Goal: Information Seeking & Learning: Learn about a topic

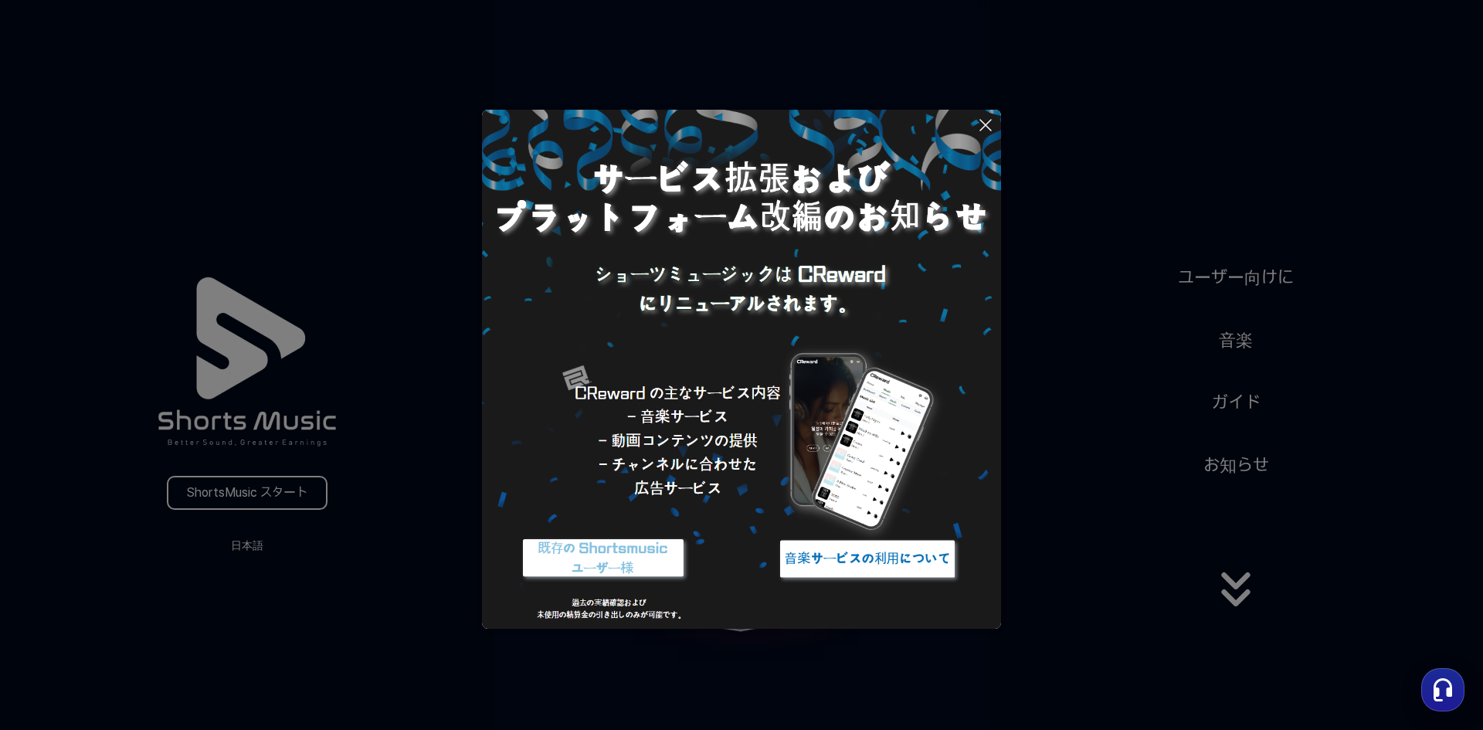
click at [982, 131] on icon at bounding box center [985, 125] width 19 height 19
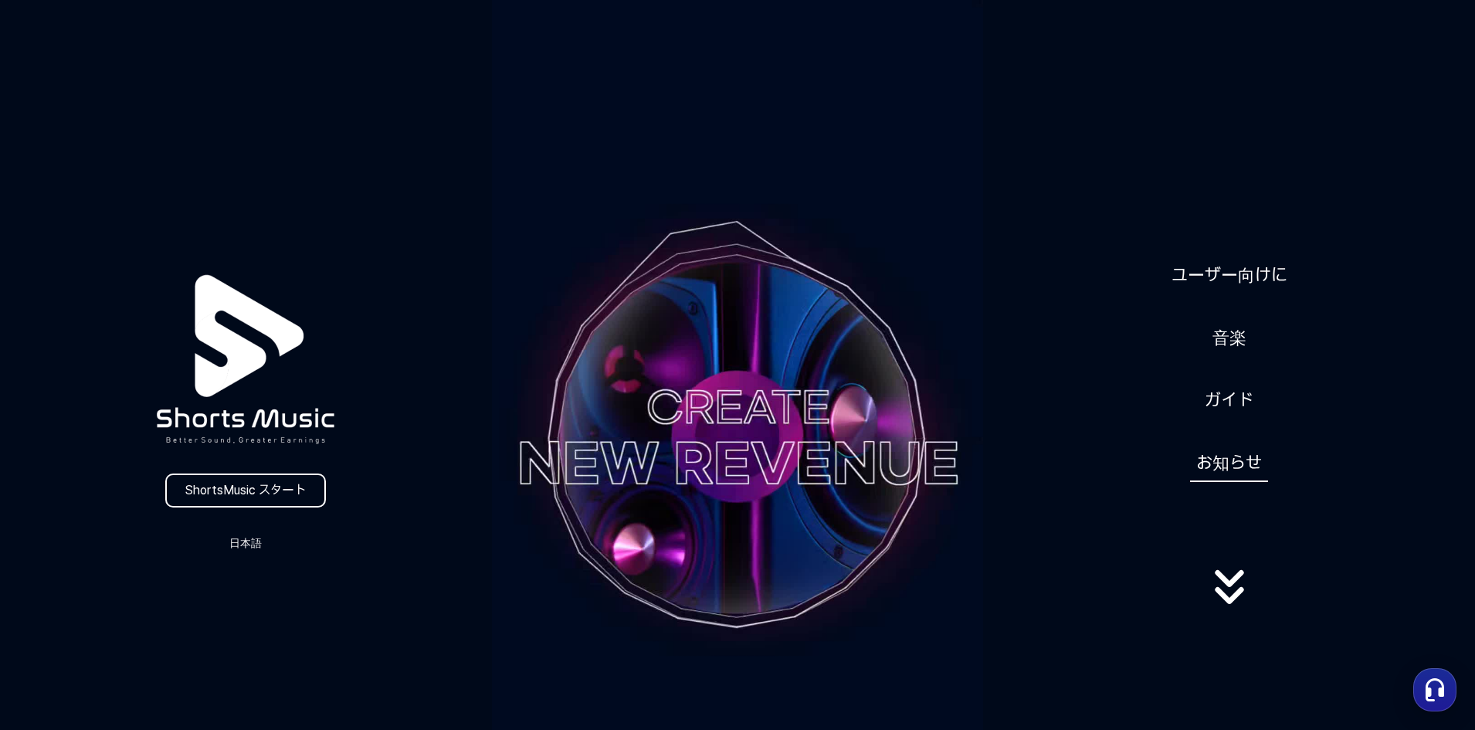
click at [1233, 454] on link "お知らせ" at bounding box center [1229, 463] width 78 height 38
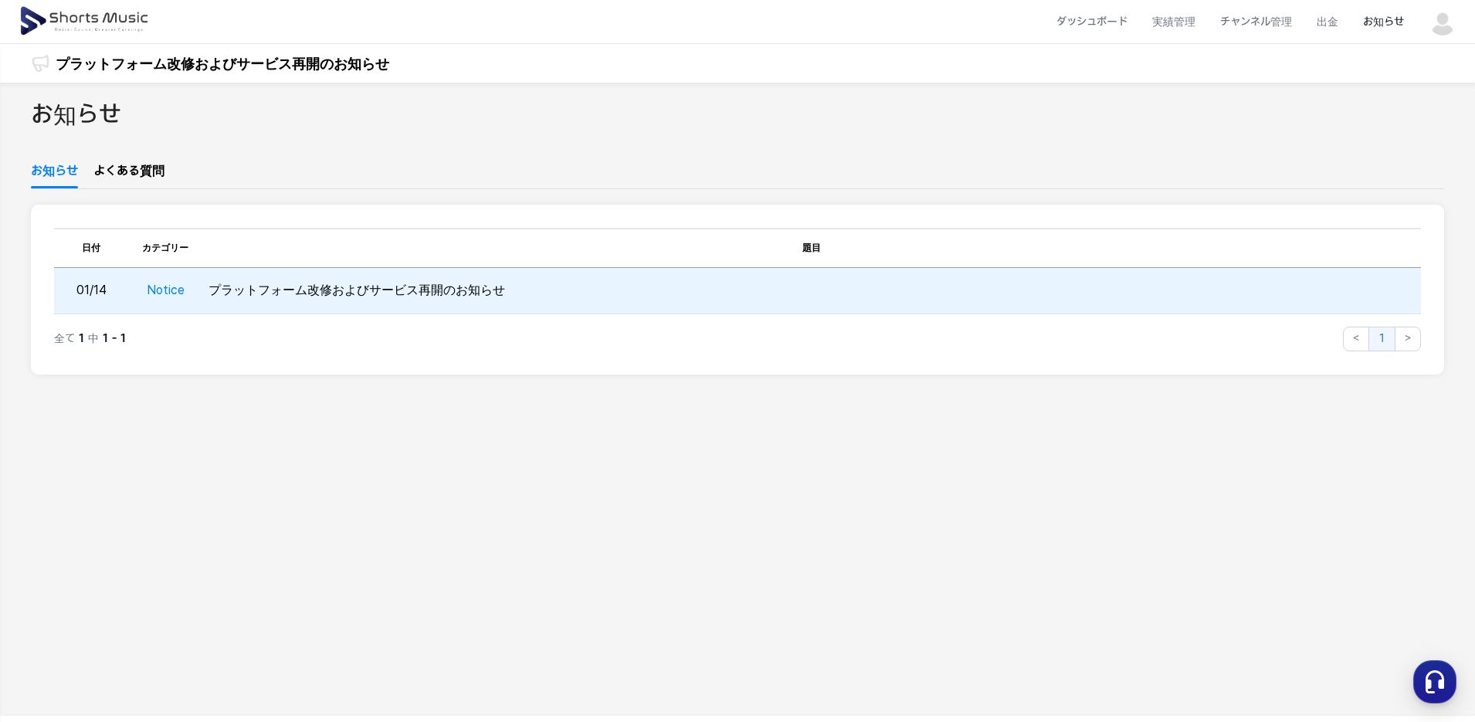
click at [199, 288] on td "Notice" at bounding box center [165, 291] width 74 height 46
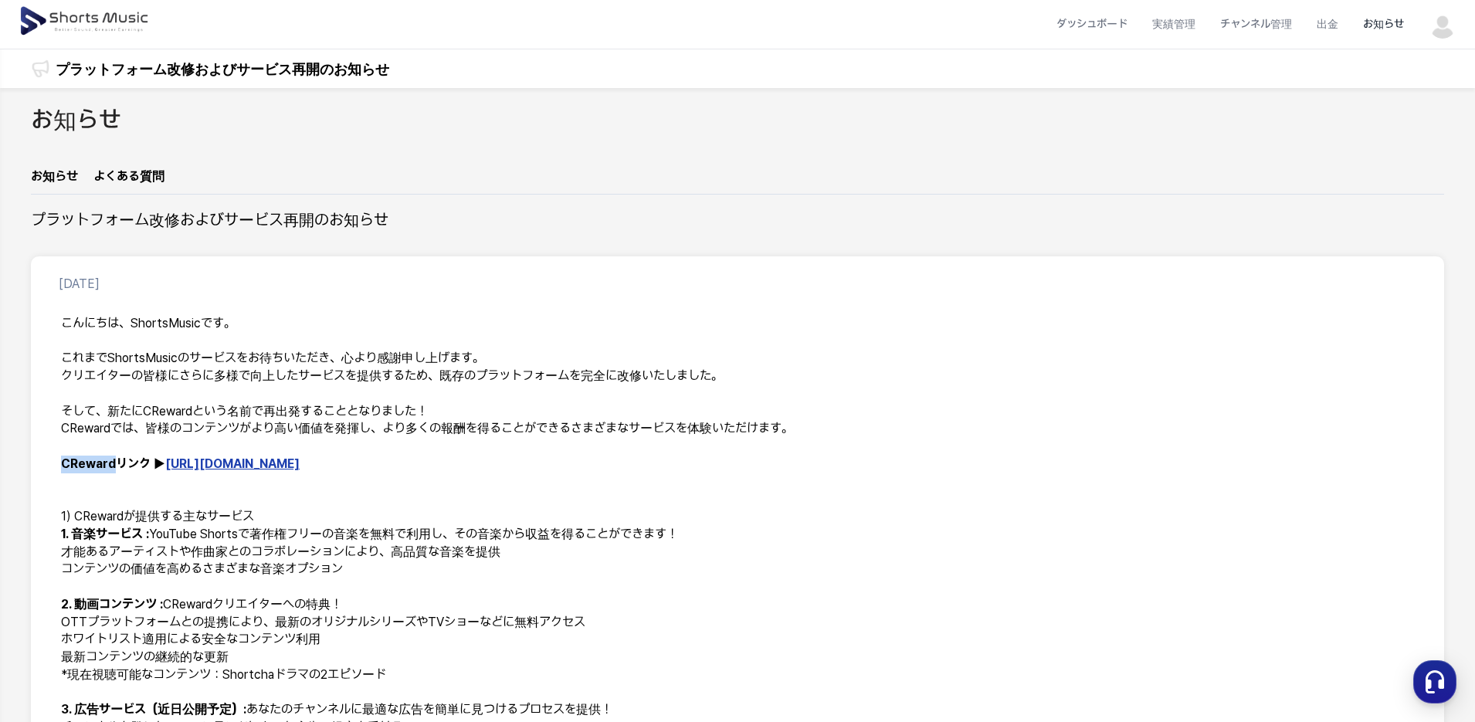
drag, startPoint x: 66, startPoint y: 463, endPoint x: 117, endPoint y: 463, distance: 51.0
click at [117, 463] on div "こんにちは、ShortsMusicです。 これまでShortsMusicのサービスをお待ちいただき、心より感謝申し上げます。 クリエイターの皆様にさらに多様で…" at bounding box center [737, 693] width 1376 height 774
click at [205, 471] on p "CRewardリンク ▶ https://creward.net/" at bounding box center [737, 465] width 1353 height 18
click at [212, 467] on link "https://creward.net/" at bounding box center [232, 463] width 134 height 15
